Goal: Transaction & Acquisition: Purchase product/service

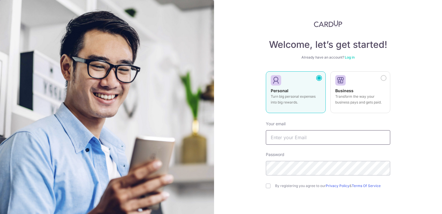
click at [299, 134] on input "text" at bounding box center [328, 137] width 124 height 14
type input "[EMAIL_ADDRESS][DOMAIN_NAME]"
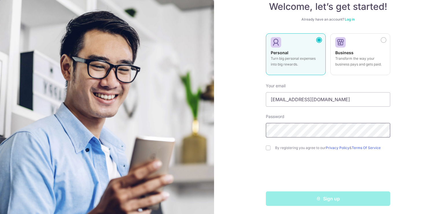
scroll to position [39, 0]
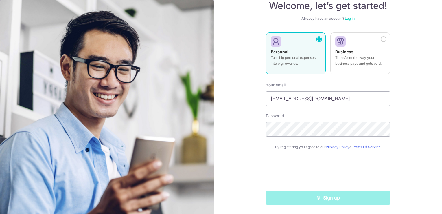
click at [268, 146] on input "checkbox" at bounding box center [268, 146] width 5 height 5
checkbox input "true"
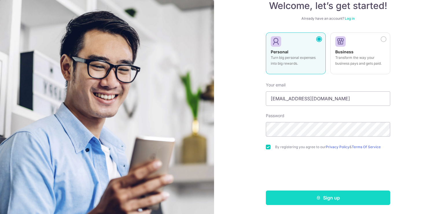
click at [319, 197] on icon "submit" at bounding box center [318, 197] width 5 height 5
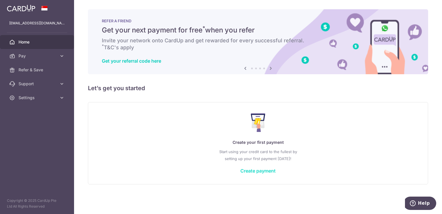
click at [249, 170] on link "Create payment" at bounding box center [257, 171] width 35 height 6
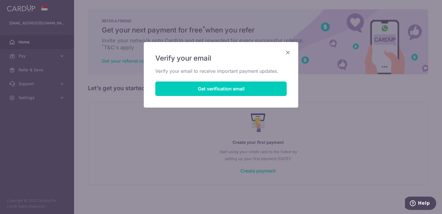
click at [289, 52] on icon "Close" at bounding box center [287, 52] width 7 height 7
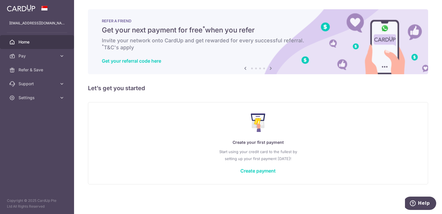
click at [31, 11] on img at bounding box center [21, 8] width 28 height 7
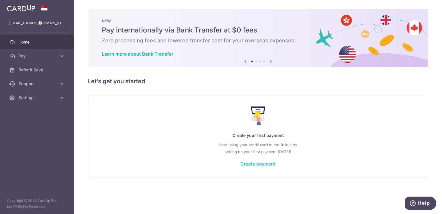
click at [249, 161] on link "Create payment" at bounding box center [257, 164] width 35 height 6
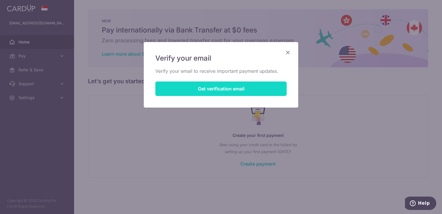
click at [208, 89] on button "Get verification email" at bounding box center [220, 88] width 131 height 14
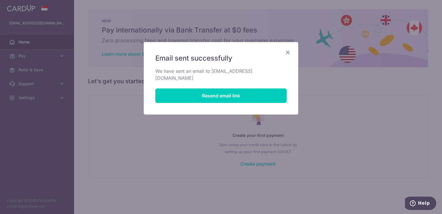
click at [289, 50] on icon "Close" at bounding box center [287, 52] width 7 height 7
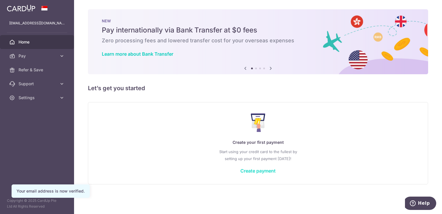
click at [252, 170] on link "Create payment" at bounding box center [257, 171] width 35 height 6
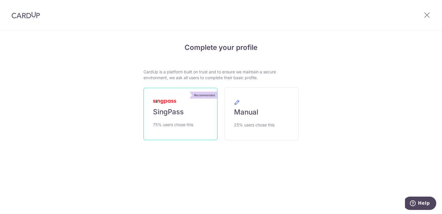
click at [192, 124] on span "75% users chose this" at bounding box center [173, 124] width 40 height 7
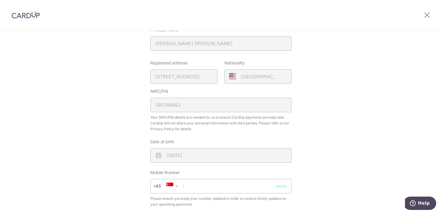
scroll to position [174, 0]
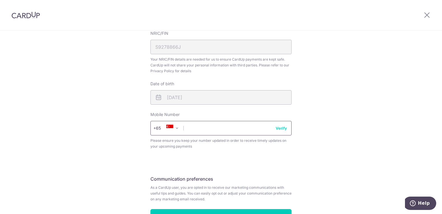
click at [197, 124] on input "text" at bounding box center [220, 128] width 141 height 14
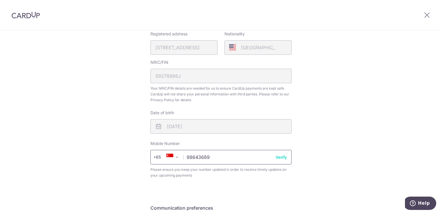
type input "98643689"
click at [114, 137] on div "Review your details Your Details Please provide your full name as per your NRIC…" at bounding box center [221, 85] width 442 height 398
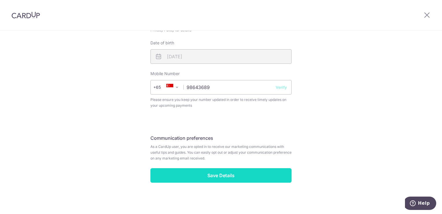
click at [198, 176] on input "Save Details" at bounding box center [220, 175] width 141 height 14
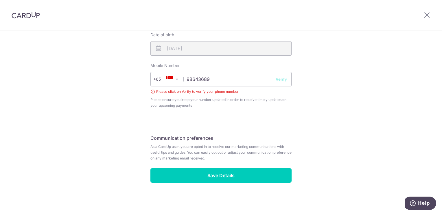
click at [280, 80] on button "Verify" at bounding box center [281, 79] width 11 height 6
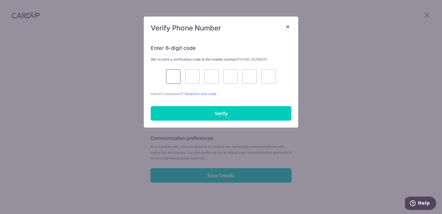
click at [175, 76] on input "text" at bounding box center [173, 76] width 14 height 14
type input "2"
type input "9"
type input "2"
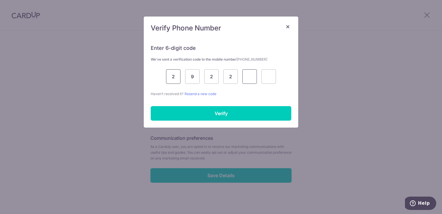
type input "9"
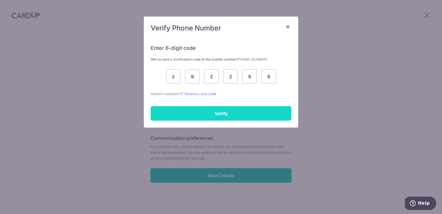
click at [197, 109] on input "Verify" at bounding box center [221, 113] width 141 height 14
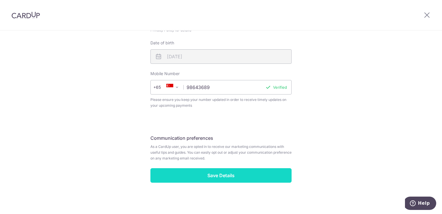
click at [203, 177] on input "Save Details" at bounding box center [220, 175] width 141 height 14
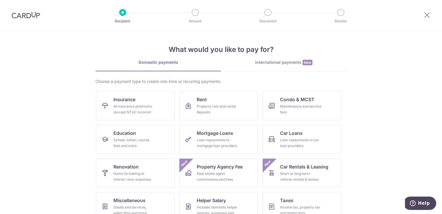
click at [279, 59] on div "International payments New" at bounding box center [284, 62] width 126 height 6
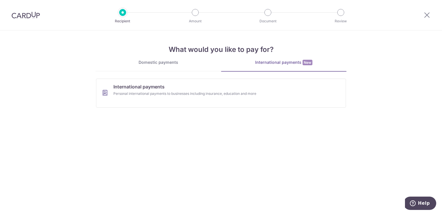
click at [172, 70] on link "Domestic payments" at bounding box center [159, 65] width 126 height 12
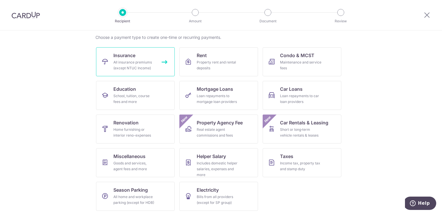
scroll to position [45, 0]
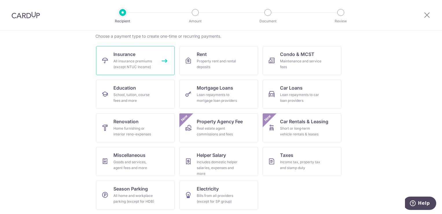
click at [141, 66] on div "All insurance premiums (except NTUC Income)" at bounding box center [134, 64] width 42 height 12
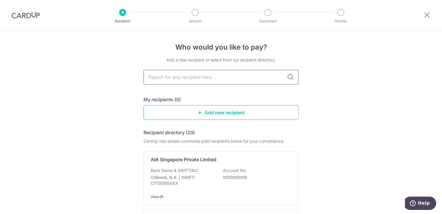
click at [169, 76] on input "text" at bounding box center [221, 77] width 155 height 14
click at [287, 78] on icon at bounding box center [290, 77] width 7 height 7
click at [215, 109] on link "Add new recipient" at bounding box center [221, 112] width 155 height 14
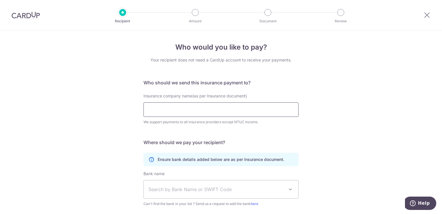
click at [215, 108] on input "Insurance company name(as per Insurance document)" at bounding box center [221, 109] width 155 height 14
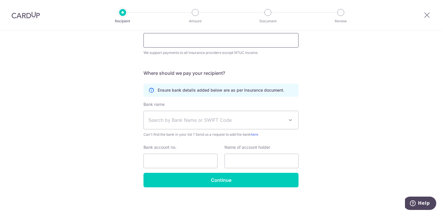
scroll to position [69, 0]
click at [321, 73] on div "Who would you like to pay? Your recipient does not need a CardUp account to rec…" at bounding box center [221, 87] width 442 height 253
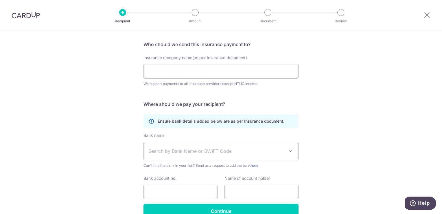
scroll to position [0, 0]
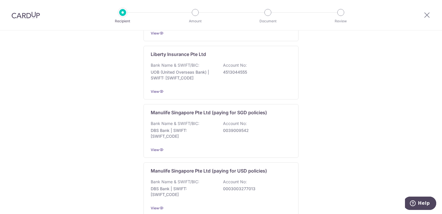
scroll to position [575, 0]
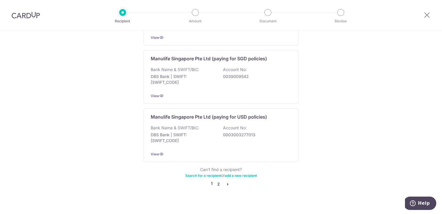
click at [217, 180] on link "2" at bounding box center [218, 183] width 7 height 7
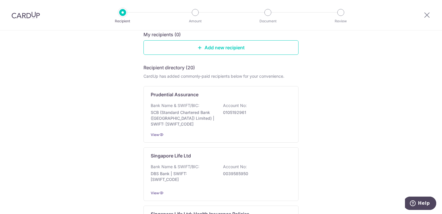
scroll to position [57, 0]
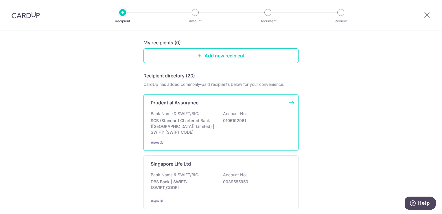
click at [211, 111] on div "Bank Name & SWIFT/BIC: SCB (Standard Chartered Bank (Singapore) Limited) | SWIF…" at bounding box center [221, 123] width 141 height 24
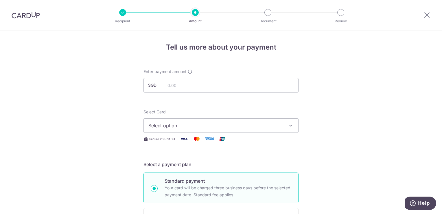
click at [233, 121] on button "Select option" at bounding box center [221, 125] width 155 height 14
